Goal: Understand process/instructions

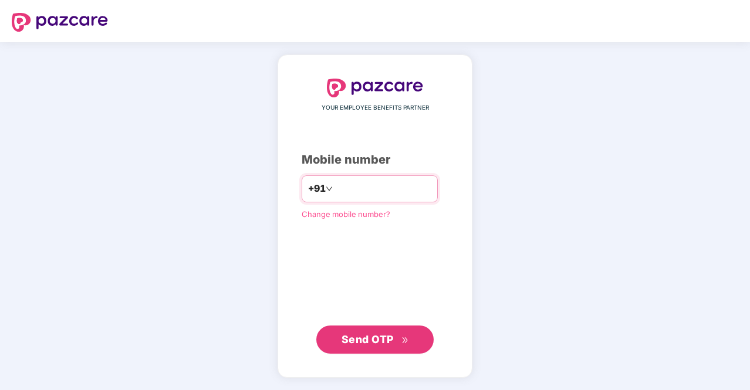
type input "**********"
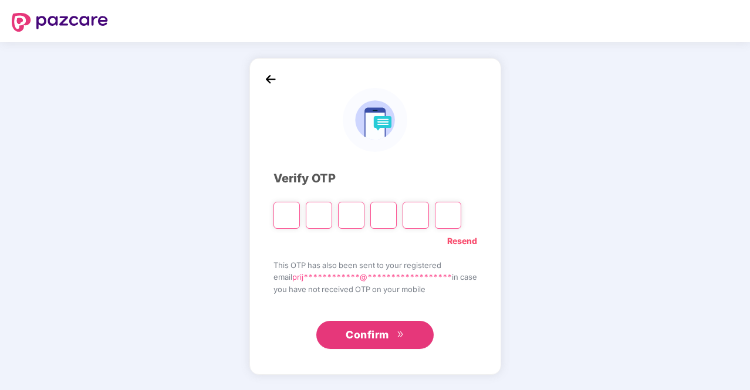
type input "*"
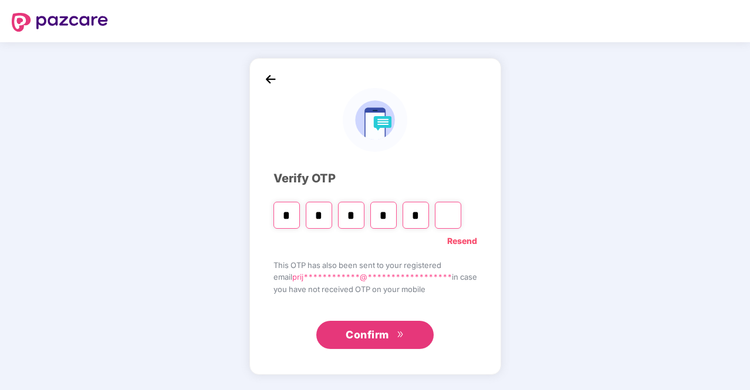
type input "*"
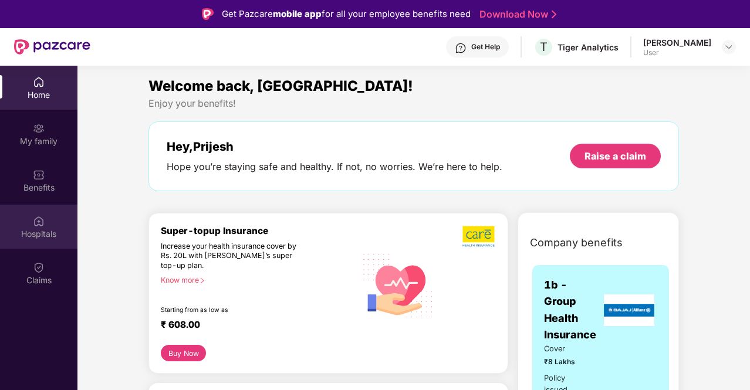
click at [25, 231] on div "Hospitals" at bounding box center [38, 234] width 77 height 12
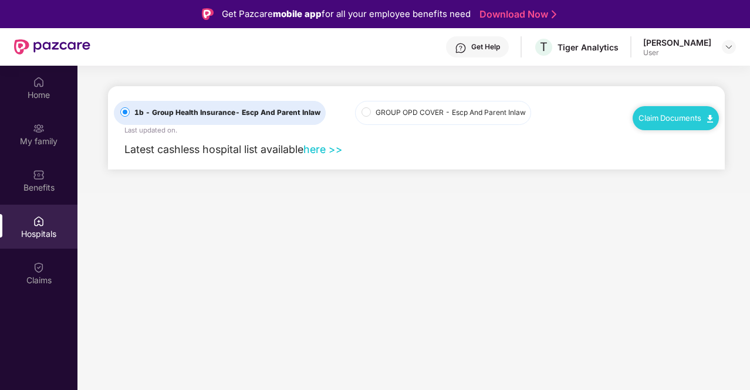
click at [702, 114] on link "Claim Documents" at bounding box center [675, 117] width 75 height 9
click at [709, 137] on link "Claim Form" at bounding box center [680, 138] width 76 height 25
click at [686, 110] on div "Claim Documents" at bounding box center [675, 117] width 86 height 23
click at [709, 116] on img at bounding box center [710, 119] width 6 height 8
click at [706, 163] on link "Claim Process" at bounding box center [680, 162] width 76 height 25
